Goal: Navigation & Orientation: Find specific page/section

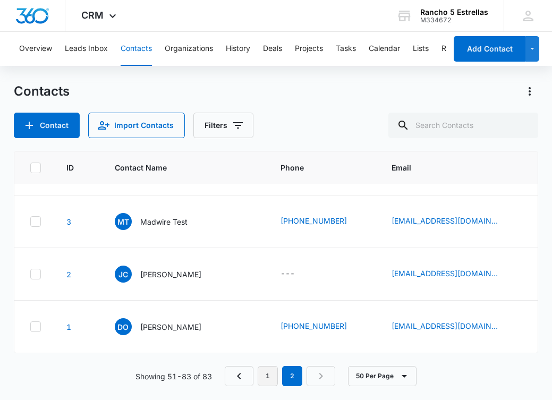
click at [266, 372] on link "1" at bounding box center [268, 376] width 20 height 20
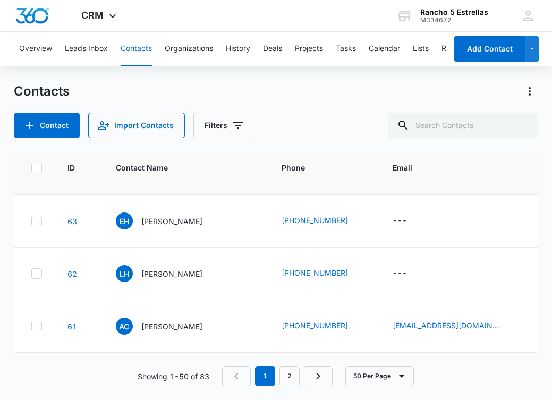
scroll to position [1205, 1]
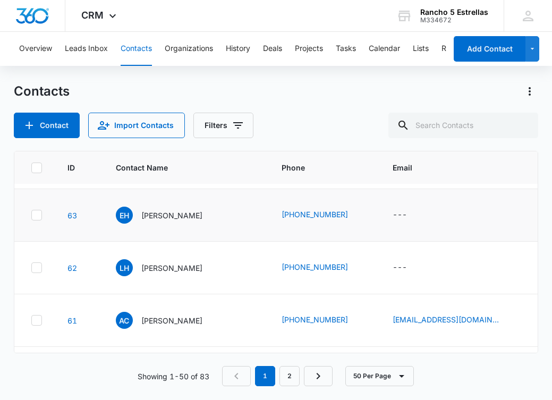
click at [358, 240] on td "[PHONE_NUMBER]" at bounding box center [324, 215] width 111 height 53
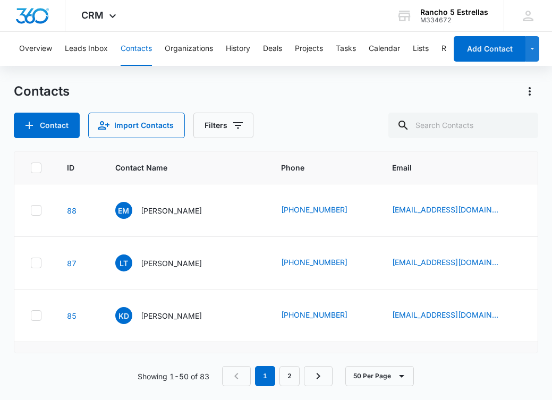
scroll to position [0, 0]
click at [286, 372] on link "2" at bounding box center [290, 376] width 20 height 20
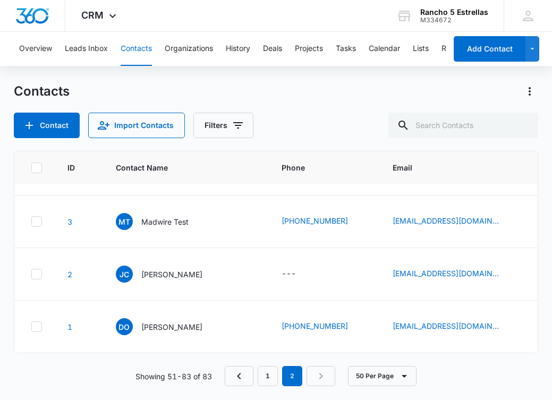
scroll to position [1567, 1]
click at [400, 376] on icon "button" at bounding box center [404, 376] width 13 height 13
click at [344, 376] on div "50 Per Page 10 Per Page 20 Per Page 50 Per Page" at bounding box center [375, 376] width 81 height 20
click at [369, 377] on button "50 Per Page" at bounding box center [382, 376] width 69 height 20
click at [245, 374] on icon "Previous Page" at bounding box center [239, 376] width 13 height 13
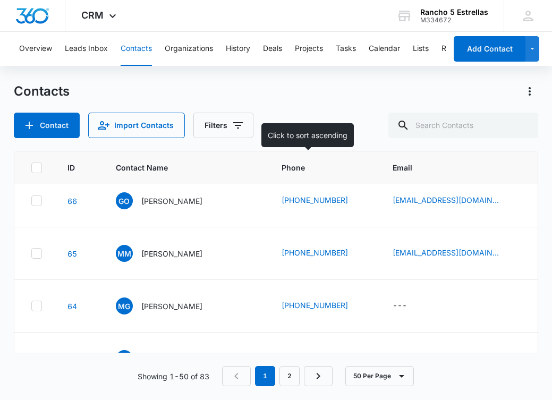
scroll to position [1031, 1]
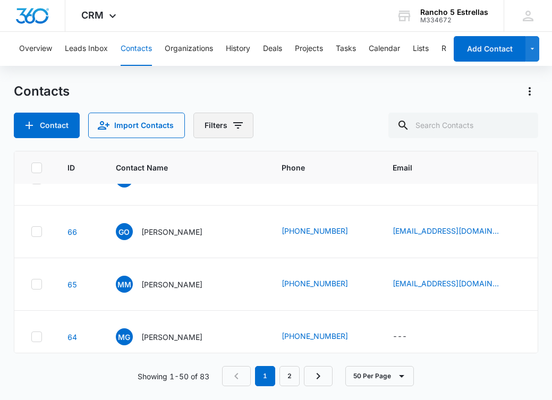
click at [220, 119] on button "Filters" at bounding box center [223, 126] width 60 height 26
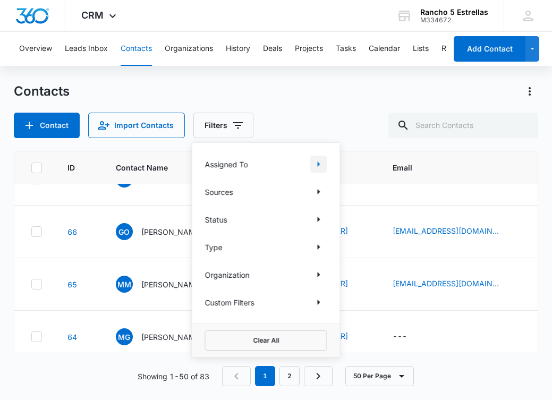
click at [319, 161] on icon "Show Assigned To filters" at bounding box center [319, 164] width 13 height 13
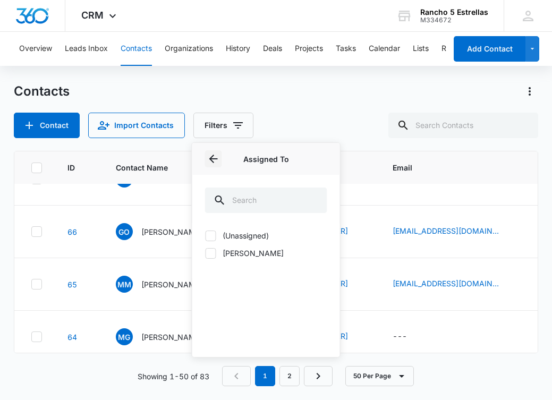
click at [207, 157] on button "Back" at bounding box center [213, 158] width 17 height 17
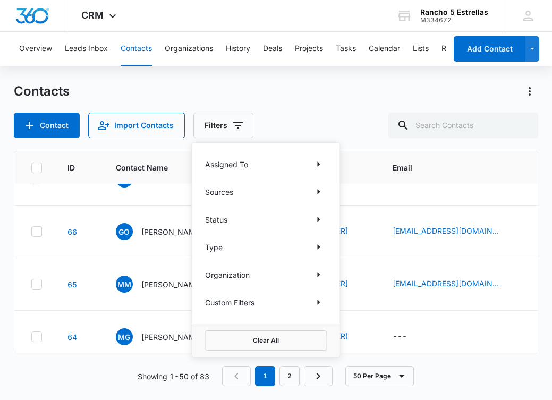
scroll to position [0, 0]
click at [393, 285] on link "[EMAIL_ADDRESS][DOMAIN_NAME]" at bounding box center [446, 283] width 106 height 11
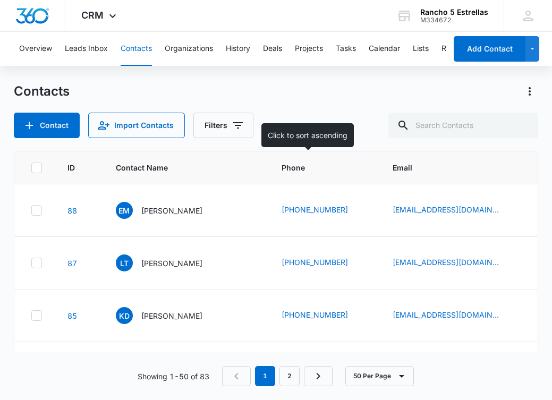
click at [282, 169] on span "Phone" at bounding box center [317, 167] width 70 height 11
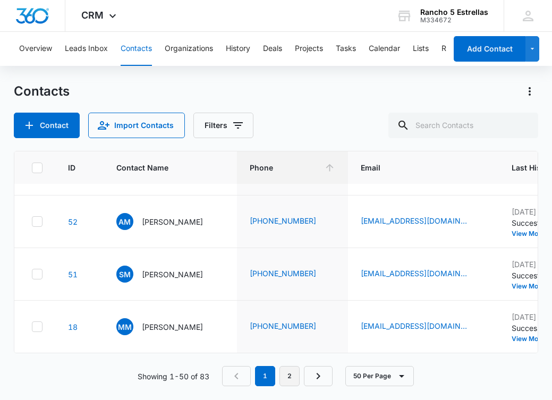
click at [292, 377] on link "2" at bounding box center [290, 376] width 20 height 20
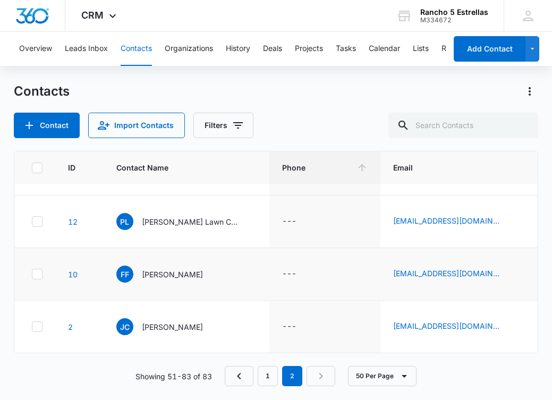
scroll to position [1567, 0]
click at [427, 48] on button "Lists" at bounding box center [421, 49] width 16 height 34
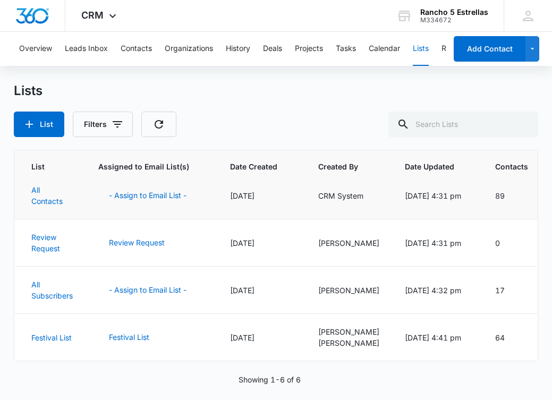
scroll to position [106, 0]
click at [60, 339] on link "Festival List" at bounding box center [51, 337] width 40 height 9
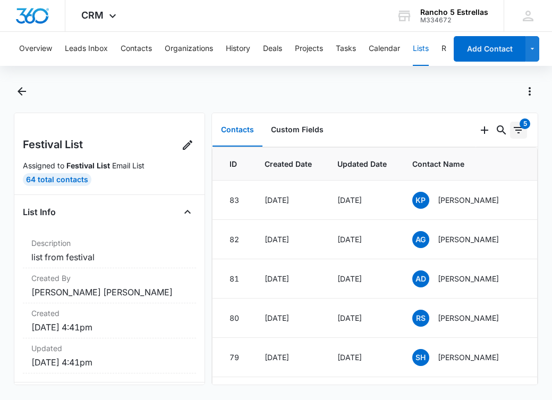
click at [517, 123] on button "5" at bounding box center [518, 130] width 17 height 17
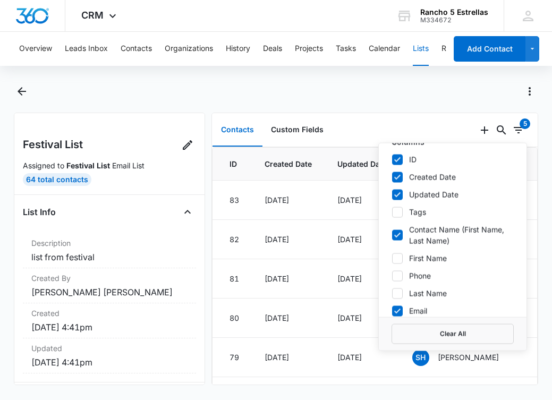
scroll to position [29, 0]
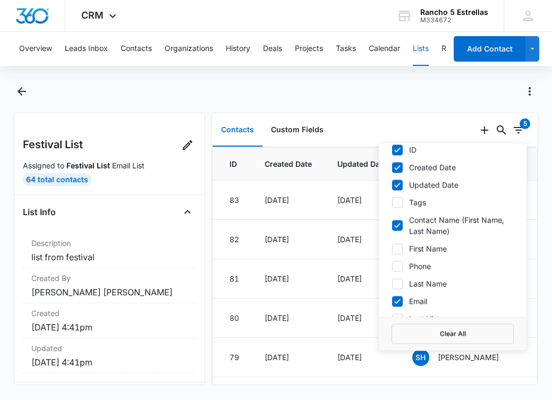
click at [402, 266] on icon at bounding box center [398, 266] width 10 height 10
click at [392, 266] on input "Phone" at bounding box center [392, 266] width 1 height 1
checkbox input "true"
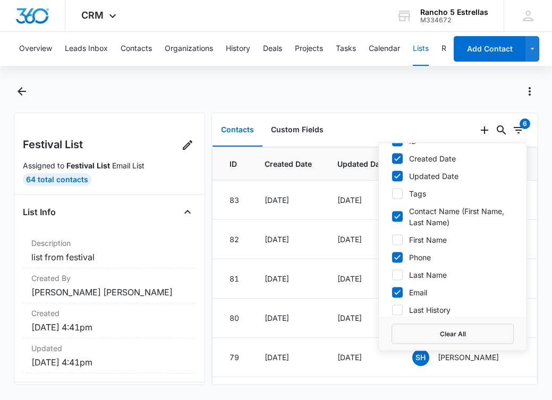
click at [394, 292] on icon at bounding box center [398, 293] width 10 height 10
click at [392, 292] on input "Email" at bounding box center [392, 292] width 1 height 1
checkbox input "false"
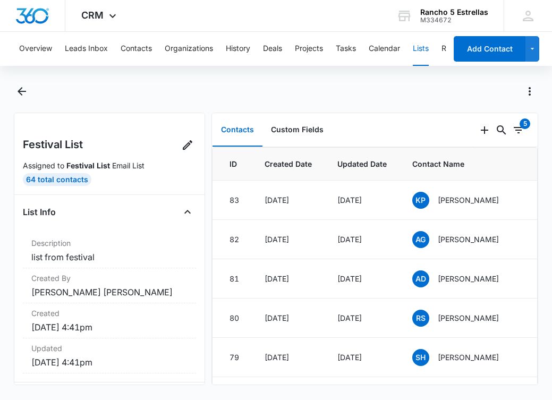
click at [198, 281] on div "Festival List Assigned to Festival List Email List 64 Total Contacts List Info …" at bounding box center [109, 249] width 191 height 273
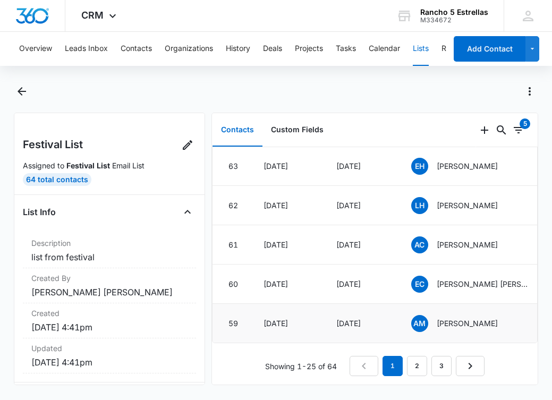
scroll to position [821, 0]
click at [419, 372] on link "2" at bounding box center [417, 366] width 20 height 20
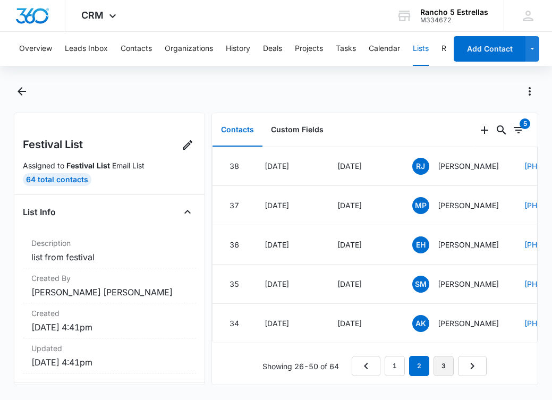
click at [440, 368] on link "3" at bounding box center [444, 366] width 20 height 20
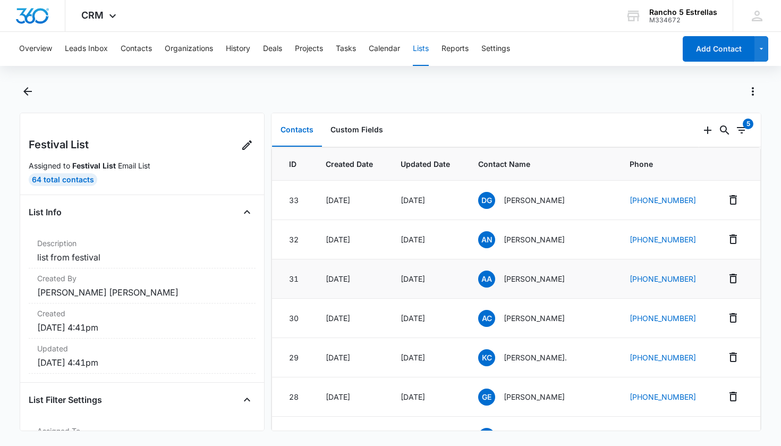
scroll to position [0, 0]
click at [552, 132] on icon "Filters" at bounding box center [742, 130] width 13 height 13
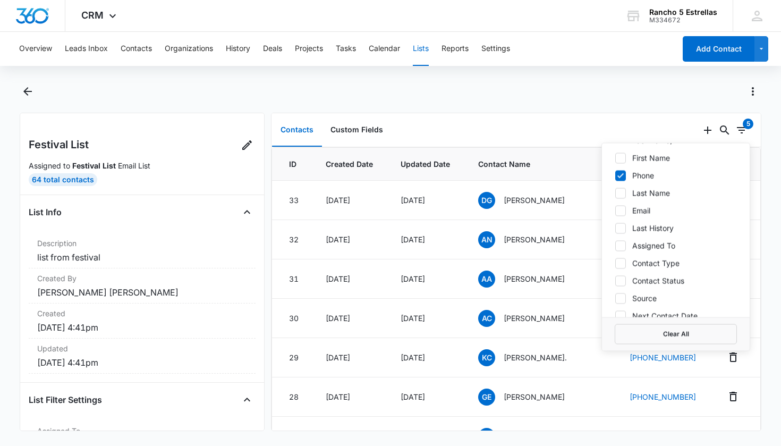
scroll to position [126, 0]
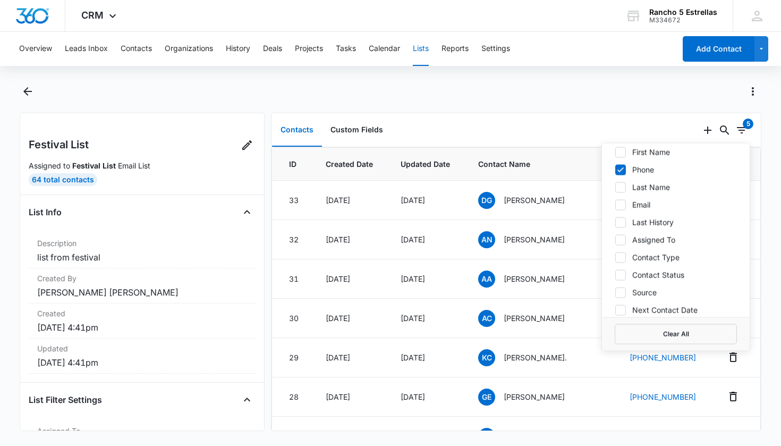
click at [552, 207] on icon at bounding box center [621, 205] width 10 height 10
click at [552, 205] on input "Email" at bounding box center [615, 205] width 1 height 1
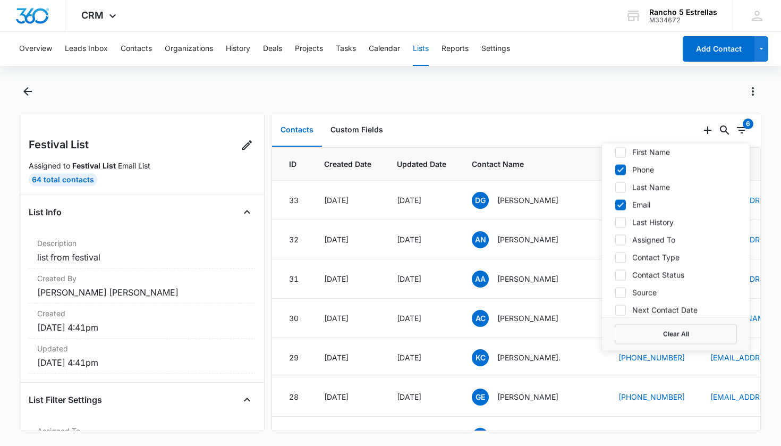
click at [552, 207] on icon at bounding box center [621, 205] width 10 height 10
click at [552, 205] on input "Email" at bounding box center [615, 205] width 1 height 1
checkbox input "false"
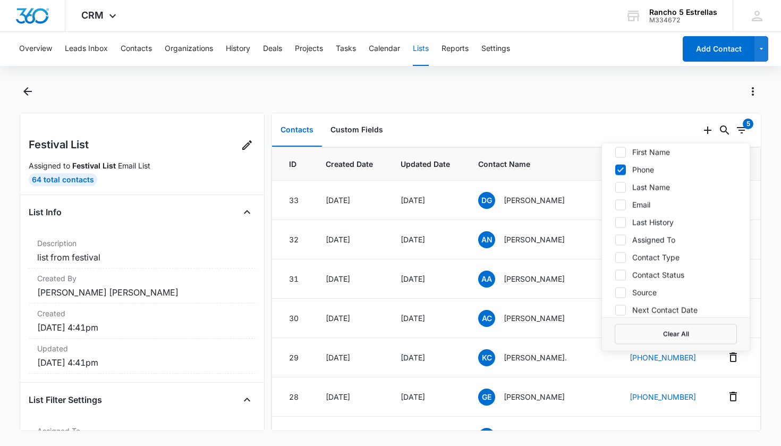
click at [552, 128] on div "Contacts Custom Fields" at bounding box center [486, 130] width 428 height 34
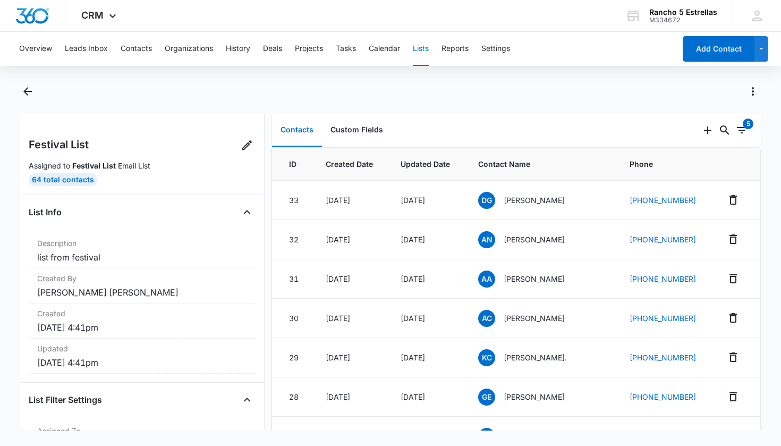
scroll to position [0, 0]
click at [552, 133] on icon "Filters" at bounding box center [742, 130] width 13 height 13
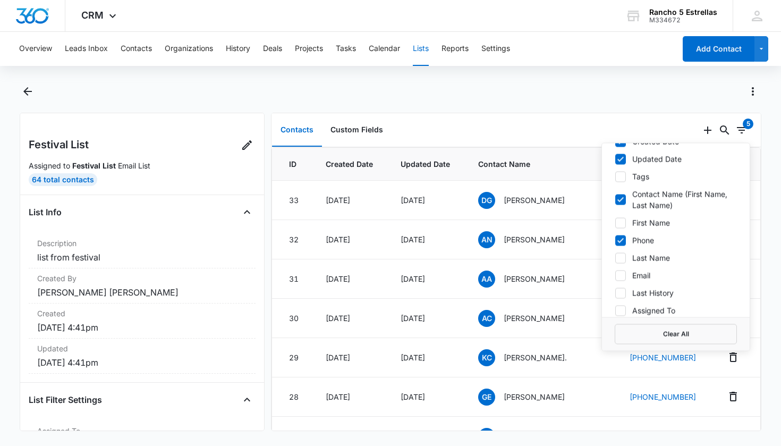
scroll to position [64, 0]
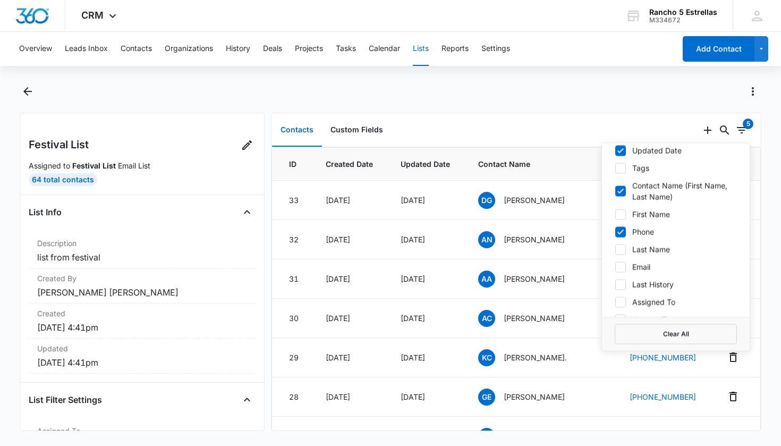
click at [552, 266] on icon at bounding box center [621, 267] width 10 height 10
click at [552, 267] on input "Email" at bounding box center [615, 267] width 1 height 1
checkbox input "true"
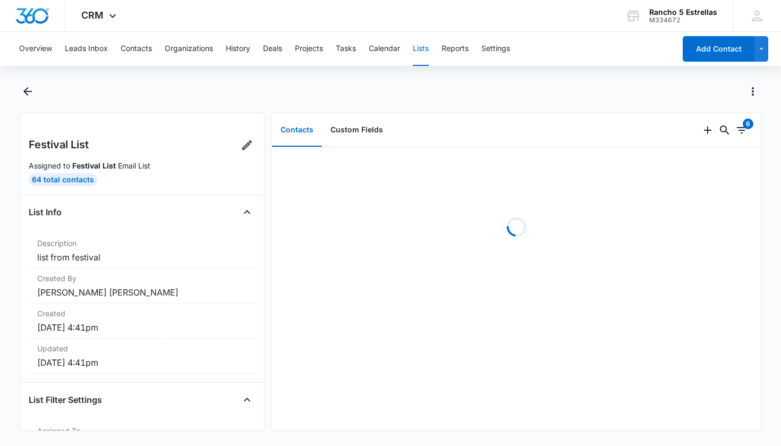
click at [492, 94] on div at bounding box center [402, 91] width 719 height 17
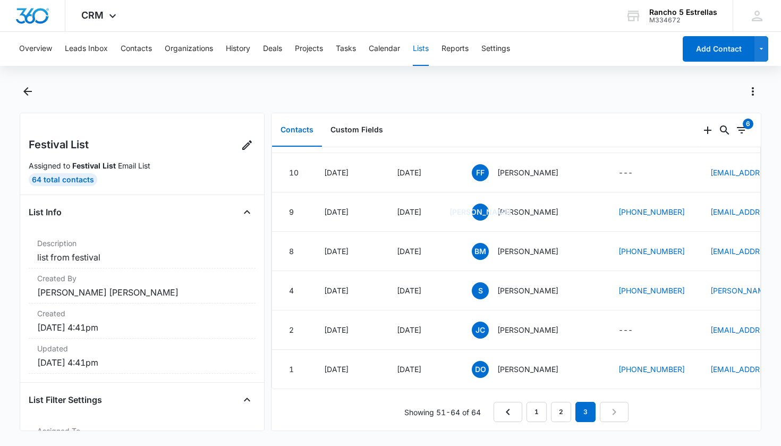
scroll to position [342, 0]
click at [544, 400] on link "1" at bounding box center [537, 412] width 20 height 20
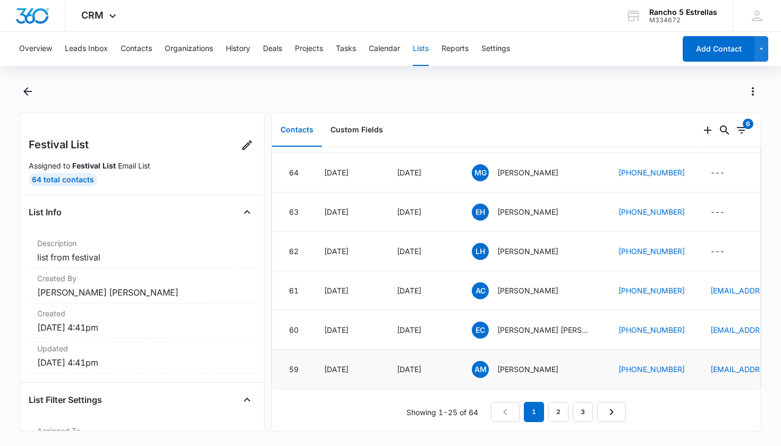
scroll to position [775, 0]
click at [552, 400] on link "2" at bounding box center [559, 412] width 20 height 20
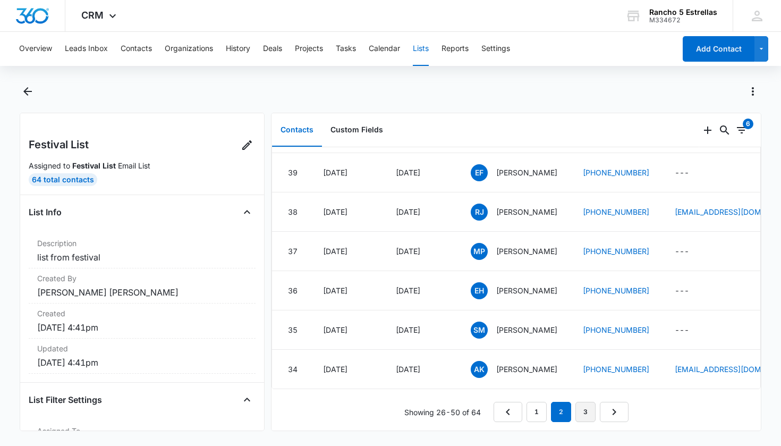
click at [552, 400] on link "3" at bounding box center [586, 412] width 20 height 20
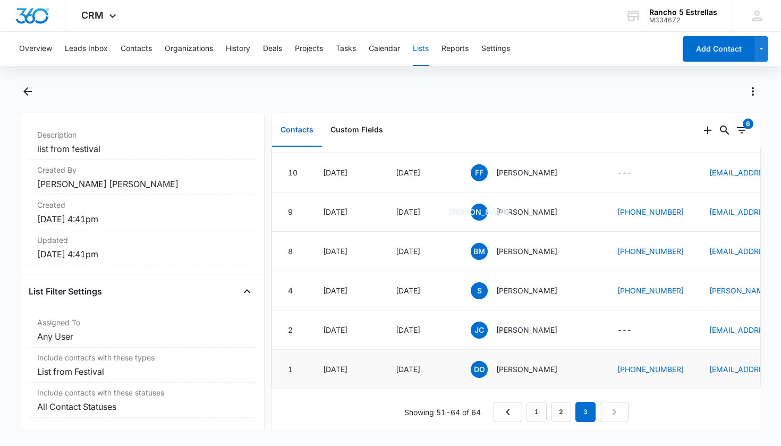
scroll to position [108, 0]
click at [141, 47] on button "Contacts" at bounding box center [136, 49] width 31 height 34
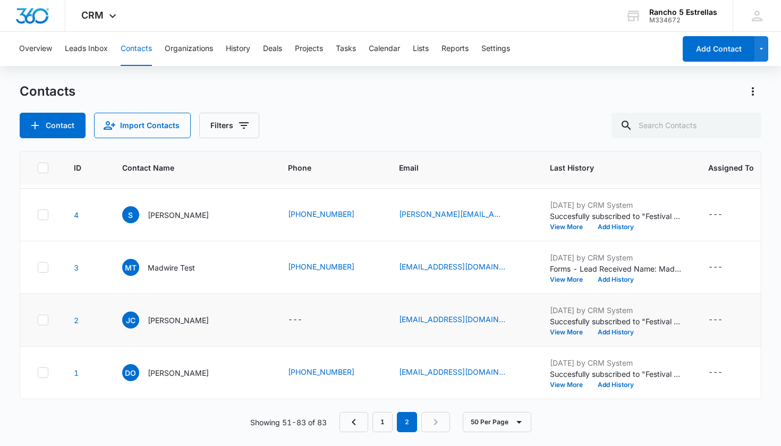
scroll to position [1522, 0]
click at [246, 47] on button "History" at bounding box center [238, 49] width 24 height 34
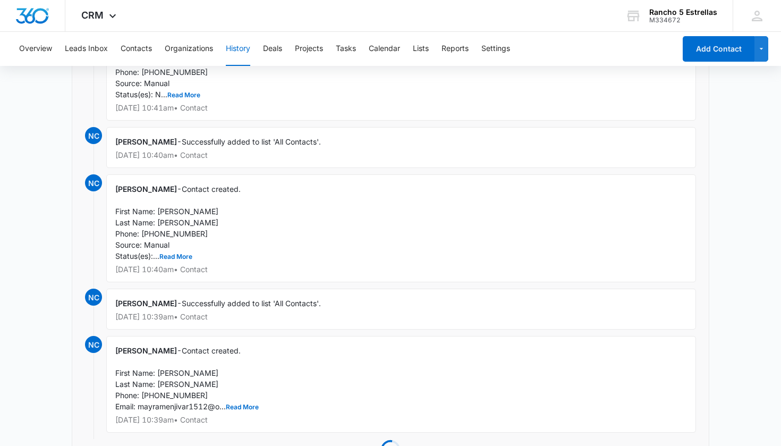
scroll to position [6929, 0]
click at [136, 47] on button "Contacts" at bounding box center [136, 49] width 31 height 34
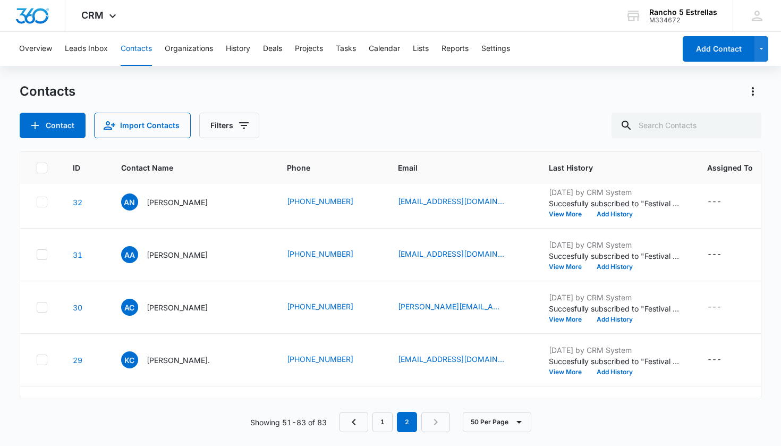
scroll to position [313, 1]
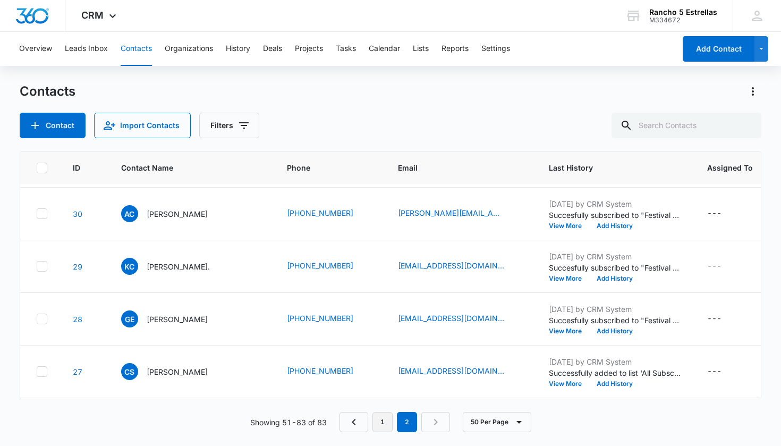
click at [382, 400] on link "1" at bounding box center [383, 422] width 20 height 20
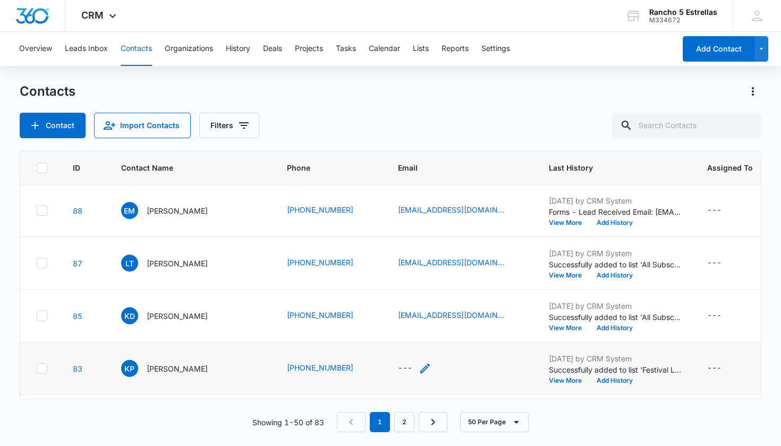
scroll to position [0, 0]
click at [396, 400] on link "2" at bounding box center [404, 422] width 20 height 20
